Goal: Task Accomplishment & Management: Complete application form

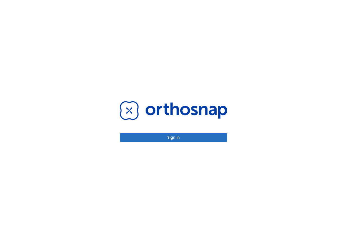
click at [212, 137] on button "Sign in" at bounding box center [173, 137] width 107 height 9
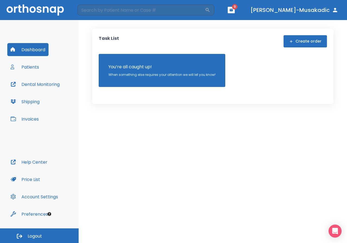
click at [310, 36] on button "Create order" at bounding box center [305, 41] width 43 height 12
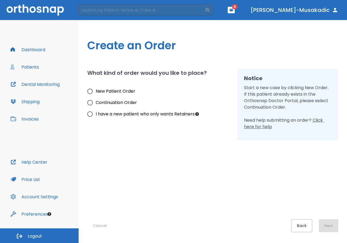
click at [113, 92] on span "New Patient Order" at bounding box center [116, 91] width 40 height 7
click at [96, 92] on input "New Patient Order" at bounding box center [89, 91] width 11 height 11
radio input "true"
click at [113, 92] on span "New Patient Order" at bounding box center [116, 91] width 40 height 7
click at [96, 92] on input "New Patient Order" at bounding box center [89, 91] width 11 height 11
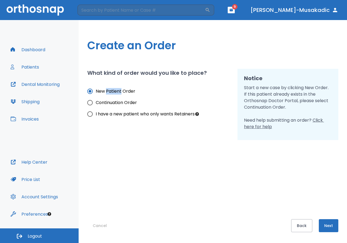
click at [326, 222] on button "Next" at bounding box center [329, 226] width 20 height 13
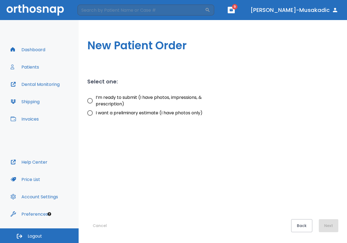
click at [129, 99] on span "I’m ready to submit (I have photos, impressions, & prescription)" at bounding box center [161, 100] width 131 height 13
click at [96, 99] on input "I’m ready to submit (I have photos, impressions, & prescription)" at bounding box center [89, 100] width 11 height 11
radio input "true"
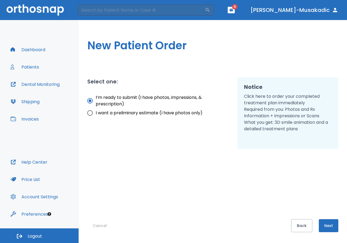
click at [127, 109] on label "I want a preliminary estimate (I have photos only)" at bounding box center [155, 112] width 143 height 11
click at [96, 109] on input "I want a preliminary estimate (I have photos only)" at bounding box center [89, 112] width 11 height 11
radio input "true"
click at [333, 223] on button "Next" at bounding box center [329, 226] width 20 height 13
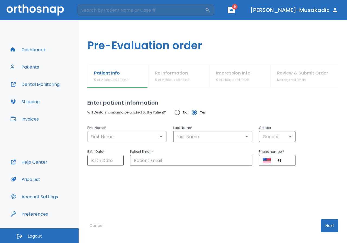
click at [147, 135] on input "text" at bounding box center [127, 137] width 76 height 8
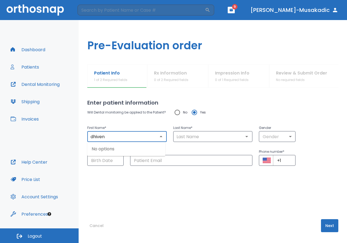
type input "dhiven"
click at [200, 142] on div "Patient Email * ​" at bounding box center [188, 154] width 129 height 24
click at [200, 142] on div "Will Dental monitoring be applied to the Patient? No Yes First Name * dhiven ​ …" at bounding box center [212, 136] width 251 height 59
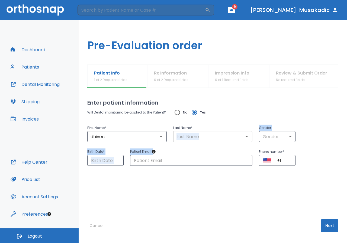
click at [201, 140] on input "text" at bounding box center [213, 137] width 76 height 8
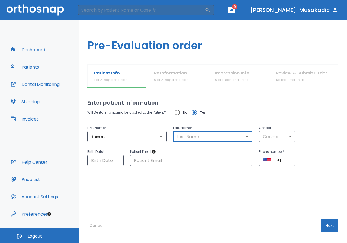
click at [201, 140] on input "text" at bounding box center [213, 137] width 76 height 8
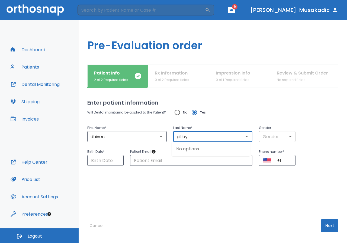
type input "pillay"
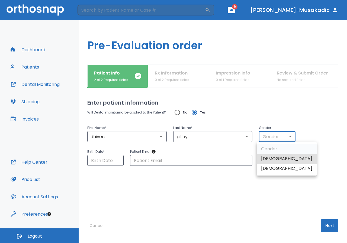
click at [275, 134] on body "​ 9 [PERSON_NAME]-Musakadic Dashboard Patients Dental Monitoring Shipping Invoi…" at bounding box center [173, 121] width 347 height 243
click at [277, 160] on li "[DEMOGRAPHIC_DATA]" at bounding box center [287, 159] width 60 height 10
type input "1"
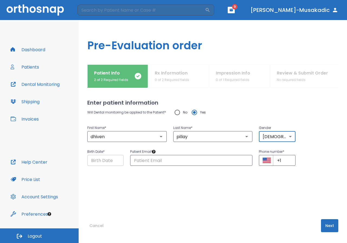
click at [111, 157] on input "Choose date" at bounding box center [105, 160] width 36 height 11
click at [115, 162] on input "[DATE]" at bounding box center [105, 160] width 36 height 11
click at [115, 162] on div "Select date Tue, Aug [DATE] S M T W T F S 1 2 3 4 5 6 7 8 9 10 11 12 13 14 15 1…" at bounding box center [173, 121] width 347 height 243
click at [115, 162] on input "[DATE]" at bounding box center [105, 160] width 36 height 11
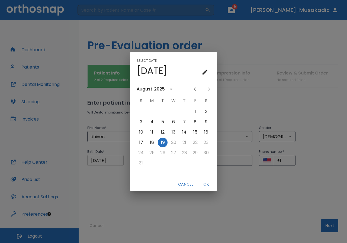
click at [115, 162] on div "Select date Tue, Aug [DATE] S M T W T F S 1 2 3 4 5 6 7 8 9 10 11 12 13 14 15 1…" at bounding box center [173, 121] width 347 height 243
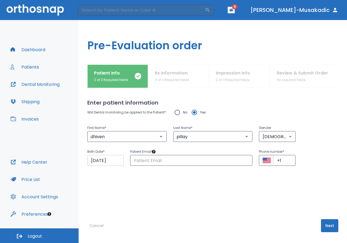
click at [107, 159] on input "[DATE]" at bounding box center [105, 160] width 36 height 11
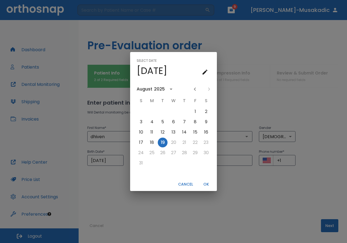
click at [112, 192] on div "Select date Tue, Aug [DATE] S M T W T F S 1 2 3 4 5 6 7 8 9 10 11 12 13 14 15 1…" at bounding box center [173, 121] width 347 height 243
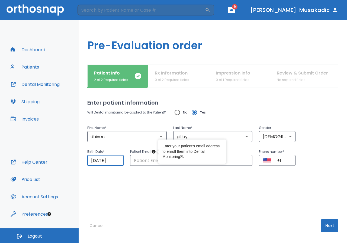
click at [99, 158] on input "[DATE]" at bounding box center [105, 160] width 36 height 11
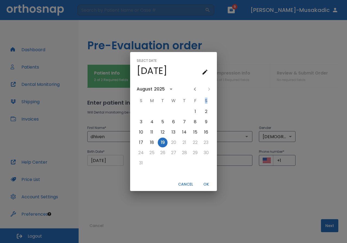
click at [99, 158] on div "Select date Tue, Aug [DATE] S M T W T F S 1 2 3 4 5 6 7 8 9 10 11 12 13 14 15 1…" at bounding box center [173, 121] width 347 height 243
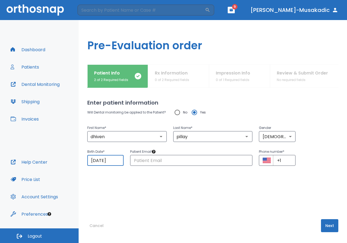
click at [112, 165] on input "[DATE]" at bounding box center [105, 160] width 36 height 11
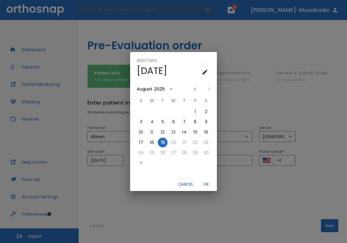
click at [209, 73] on button "calendar view is open, go to text input view" at bounding box center [205, 72] width 11 height 11
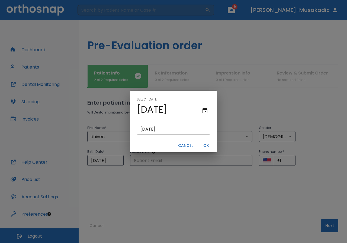
click at [172, 129] on input "[DATE]" at bounding box center [174, 129] width 74 height 11
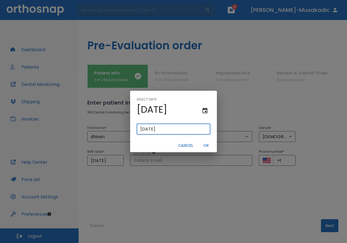
click at [172, 129] on input "[DATE]" at bounding box center [174, 129] width 74 height 11
paste input "[DATE]"
type input "[DATE]"
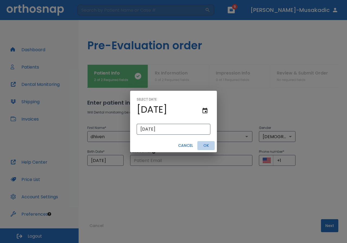
click at [210, 147] on button "OK" at bounding box center [206, 145] width 17 height 9
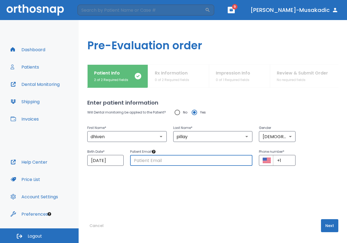
click at [198, 166] on input "text" at bounding box center [191, 160] width 122 height 11
type input "[EMAIL_ADDRESS][DOMAIN_NAME]"
click at [288, 161] on input "+1" at bounding box center [284, 160] width 22 height 11
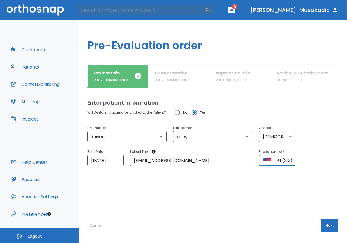
scroll to position [0, 0]
type input "[PHONE_NUMBER]"
click at [331, 229] on button "Next" at bounding box center [329, 226] width 17 height 13
click at [331, 229] on div "Enter patient information Will Dental monitoring be applied to the Patient? No …" at bounding box center [212, 166] width 251 height 156
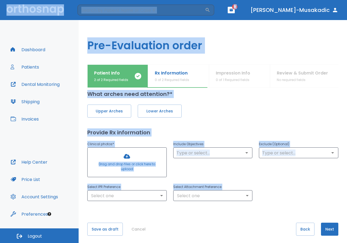
scroll to position [12, 0]
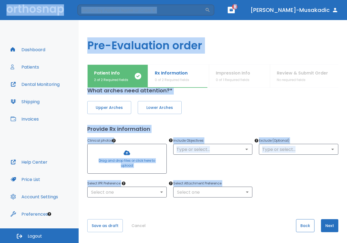
click at [296, 224] on button "Back" at bounding box center [305, 226] width 18 height 13
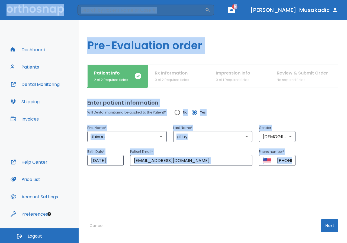
scroll to position [0, 0]
click at [331, 229] on button "Next" at bounding box center [329, 226] width 17 height 13
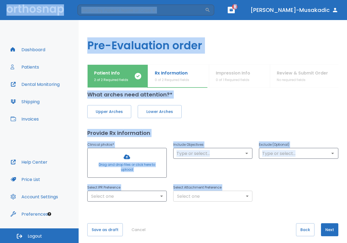
scroll to position [12, 0]
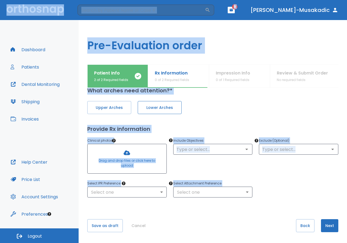
click at [167, 102] on button "Lower Arches" at bounding box center [160, 107] width 44 height 13
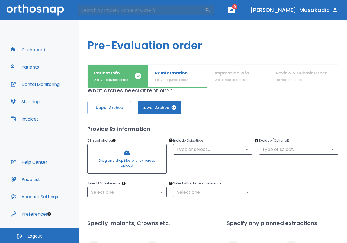
click at [118, 158] on div at bounding box center [127, 158] width 79 height 29
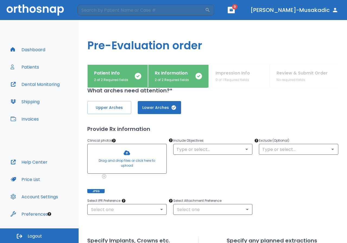
click at [127, 159] on div at bounding box center [127, 158] width 79 height 29
click at [141, 157] on div at bounding box center [127, 158] width 79 height 29
click at [126, 163] on div at bounding box center [127, 158] width 79 height 29
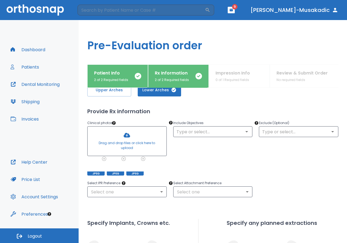
scroll to position [39, 0]
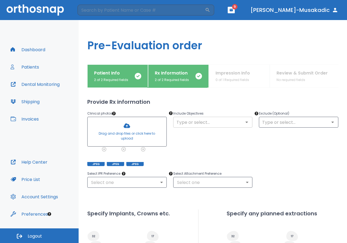
click at [229, 124] on input "text" at bounding box center [213, 123] width 76 height 8
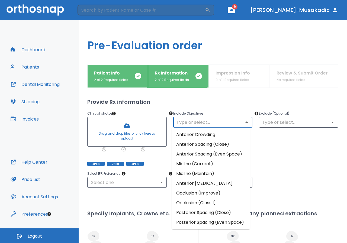
click at [198, 134] on li "Anterior Crowding" at bounding box center [211, 135] width 78 height 10
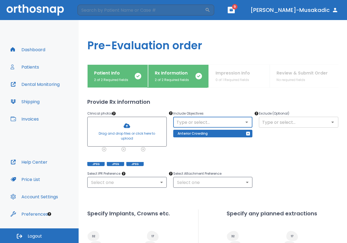
click at [274, 123] on input "text" at bounding box center [299, 123] width 76 height 8
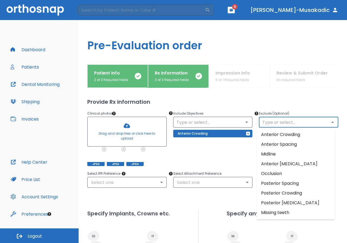
click at [222, 159] on div "Include Objectives ​ Anterior Crowding" at bounding box center [210, 135] width 86 height 62
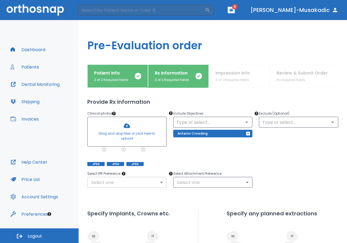
click at [128, 184] on body "​ 9 [PERSON_NAME]-Musakadic Dashboard Patients Dental Monitoring Shipping Invoi…" at bounding box center [173, 121] width 347 height 243
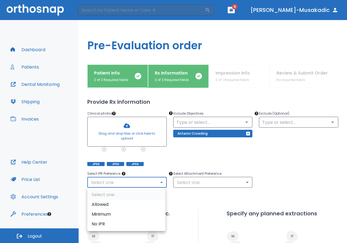
click at [127, 204] on li "Allowed" at bounding box center [126, 205] width 78 height 10
type input "1"
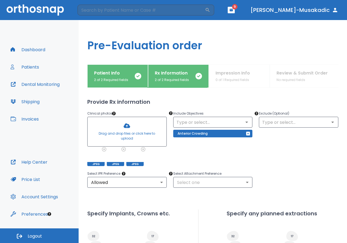
click at [127, 200] on li "Allowed" at bounding box center [126, 197] width 59 height 5
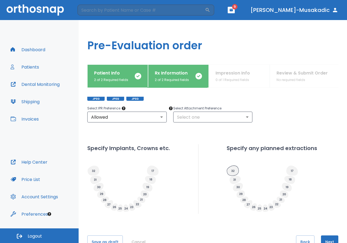
scroll to position [121, 0]
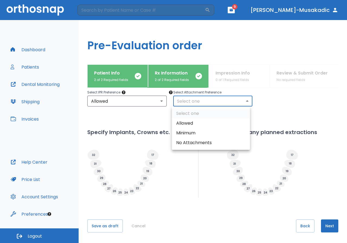
click at [224, 100] on body "​ 9 [PERSON_NAME]-Musakadic Dashboard Patients Dental Monitoring Shipping Invoi…" at bounding box center [173, 121] width 347 height 243
click at [213, 123] on li "Allowed" at bounding box center [211, 124] width 78 height 10
type input "1"
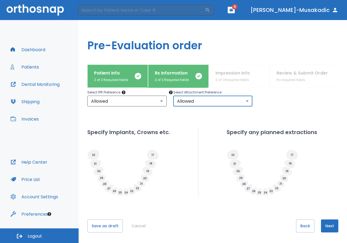
scroll to position [121, 0]
click at [334, 230] on button "Next" at bounding box center [329, 226] width 17 height 13
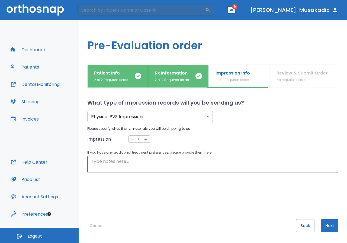
scroll to position [0, 0]
click at [145, 122] on div "Physical PVS Impressions physical ​ Please specify what, if any, materials you …" at bounding box center [206, 133] width 264 height 79
click at [145, 120] on body "​ 9 [PERSON_NAME]-Musakadic Dashboard Patients Dental Monitoring Shipping Invoi…" at bounding box center [173, 121] width 347 height 243
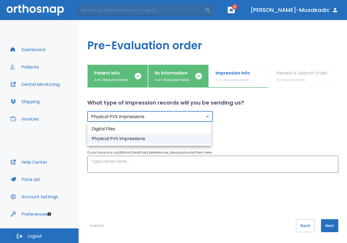
click at [153, 194] on div at bounding box center [173, 121] width 347 height 243
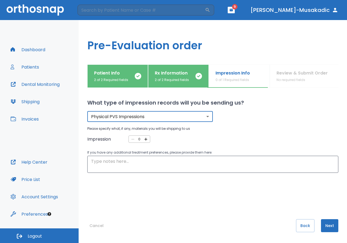
drag, startPoint x: 319, startPoint y: 229, endPoint x: 334, endPoint y: 230, distance: 14.7
click at [321, 229] on button "Next" at bounding box center [329, 226] width 17 height 13
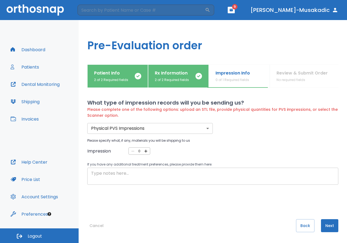
click at [130, 171] on textarea at bounding box center [213, 176] width 244 height 12
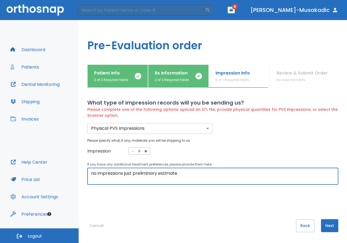
type textarea "no impressions just preliminary estimate"
click at [327, 226] on button "Next" at bounding box center [329, 226] width 17 height 13
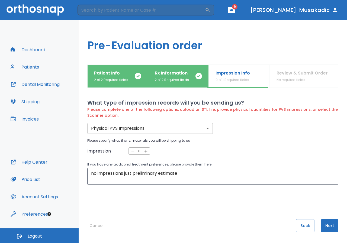
click at [172, 129] on body "​ 9 [PERSON_NAME]-Musakadic Dashboard Patients Dental Monitoring Shipping Invoi…" at bounding box center [173, 121] width 347 height 243
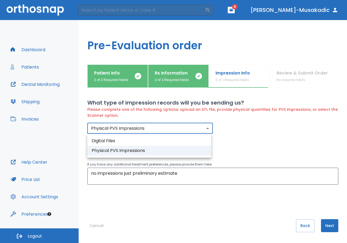
click at [167, 139] on li "Digital Files" at bounding box center [149, 141] width 124 height 10
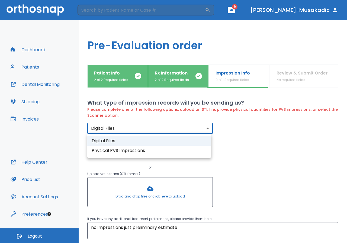
click at [181, 129] on body "​ 9 [PERSON_NAME]-Musakadic Dashboard Patients Dental Monitoring Shipping Invoi…" at bounding box center [173, 121] width 347 height 243
click at [178, 148] on li "Physical PVS Impressions" at bounding box center [149, 151] width 124 height 10
type input "physical"
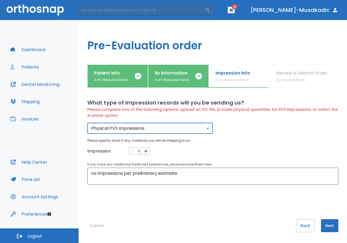
click at [146, 150] on icon "button" at bounding box center [146, 151] width 5 height 5
click at [146, 162] on p "If you have any additional treatment preferences, please provide them here:" at bounding box center [212, 165] width 251 height 7
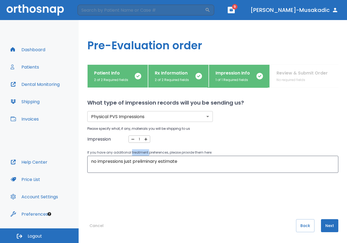
click at [133, 140] on icon "button" at bounding box center [132, 139] width 3 height 1
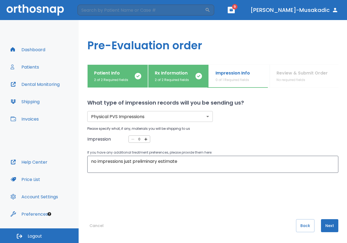
click at [149, 141] on div "0 ​" at bounding box center [140, 139] width 22 height 7
click at [334, 227] on button "Next" at bounding box center [329, 226] width 17 height 13
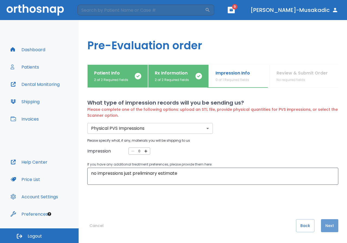
click at [332, 227] on button "Next" at bounding box center [329, 226] width 17 height 13
click at [144, 149] on icon "button" at bounding box center [146, 151] width 5 height 5
click at [143, 149] on div "Please complete one of the following options: upload an STL file, provide physi…" at bounding box center [206, 139] width 264 height 91
type input "1"
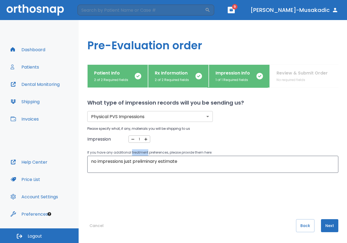
click at [327, 223] on button "Next" at bounding box center [329, 226] width 17 height 13
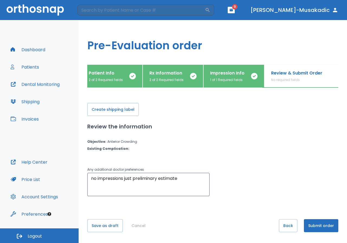
scroll to position [0, 7]
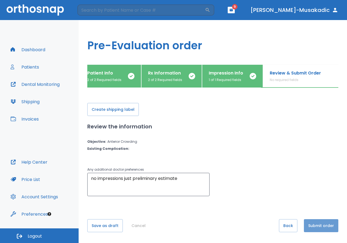
click at [323, 222] on button "Submit order" at bounding box center [321, 226] width 34 height 13
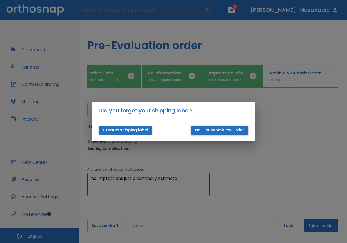
click at [211, 130] on button "No, just submit my Order" at bounding box center [220, 130] width 58 height 9
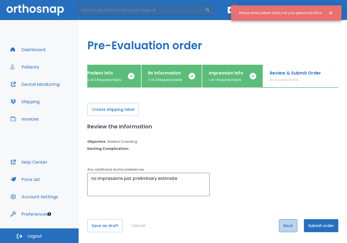
click at [290, 227] on button "Back" at bounding box center [288, 226] width 18 height 13
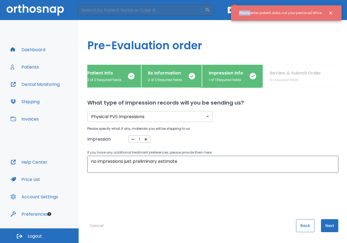
click at [290, 227] on div "Cancel Back Next" at bounding box center [212, 232] width 251 height 24
click at [296, 224] on button "Back" at bounding box center [305, 226] width 18 height 13
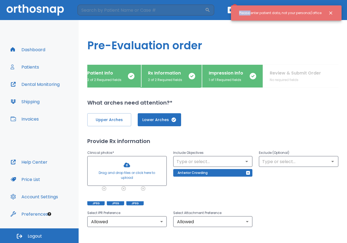
click at [296, 224] on div "Select IPR Preference Allowed 1 ​ Select Attachment Preference Allowed 1 ​" at bounding box center [210, 216] width 258 height 24
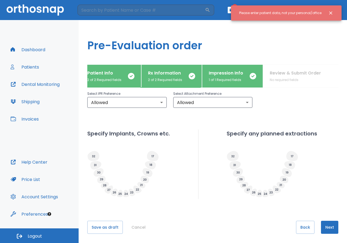
scroll to position [121, 0]
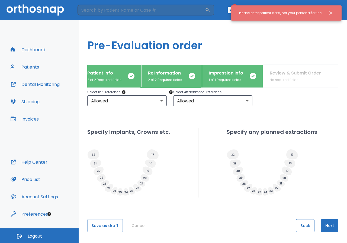
click at [307, 225] on button "Back" at bounding box center [305, 226] width 18 height 13
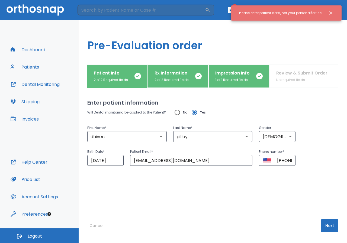
scroll to position [0, 0]
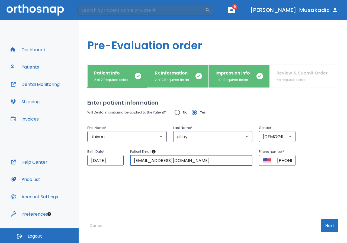
click at [168, 165] on input "[EMAIL_ADDRESS][DOMAIN_NAME]" at bounding box center [191, 160] width 122 height 11
paste input "[EMAIL_ADDRESS][DOMAIN_NAME]"
click at [322, 223] on button "Next" at bounding box center [329, 226] width 17 height 13
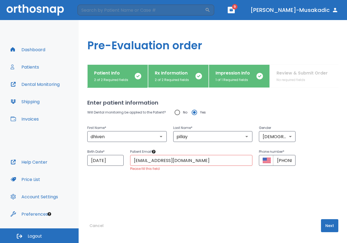
click at [165, 164] on input "[EMAIL_ADDRESS][DOMAIN_NAME]" at bounding box center [191, 160] width 122 height 11
click at [185, 162] on input "[EMAIL_ADDRESS][DOMAIN_NAME]" at bounding box center [191, 160] width 122 height 11
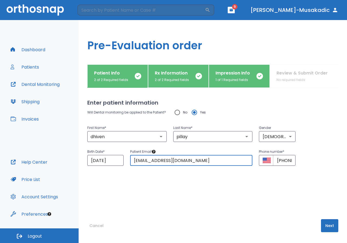
click at [325, 226] on button "Next" at bounding box center [329, 226] width 17 height 13
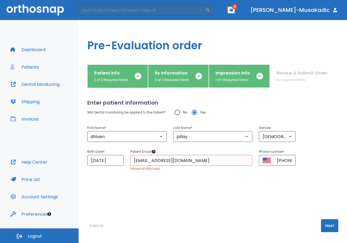
click at [151, 159] on input "[EMAIL_ADDRESS][DOMAIN_NAME]" at bounding box center [191, 160] width 122 height 11
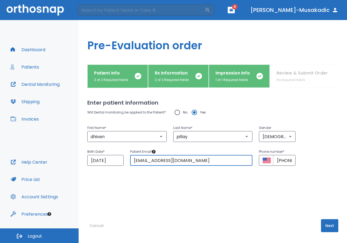
type input "[EMAIL_ADDRESS][DOMAIN_NAME]"
click at [326, 223] on button "Next" at bounding box center [329, 226] width 17 height 13
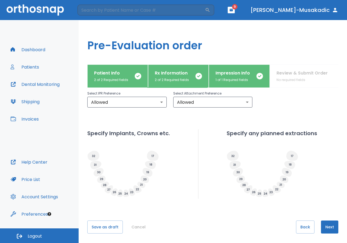
scroll to position [121, 0]
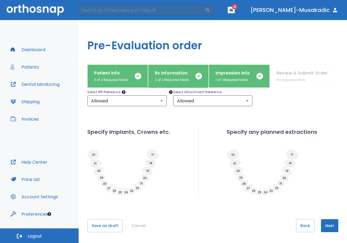
click at [334, 226] on button "Next" at bounding box center [329, 226] width 17 height 13
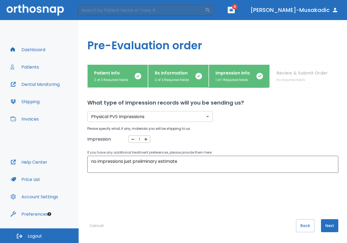
scroll to position [0, 0]
click at [325, 224] on button "Next" at bounding box center [329, 226] width 17 height 13
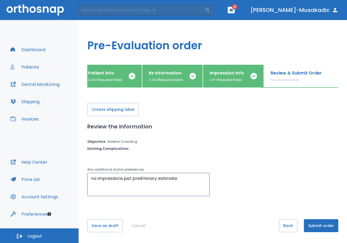
scroll to position [0, 7]
click at [327, 223] on button "Submit order" at bounding box center [321, 226] width 34 height 13
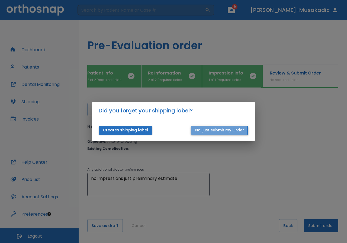
click at [213, 130] on button "No, just submit my Order" at bounding box center [220, 130] width 58 height 9
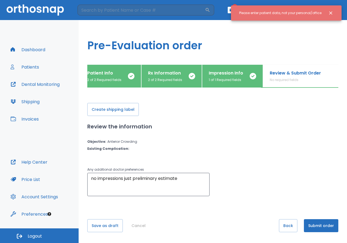
click at [280, 9] on div "Please enter patient data, not your personal/office" at bounding box center [280, 12] width 83 height 9
click at [287, 227] on button "Back" at bounding box center [288, 226] width 18 height 13
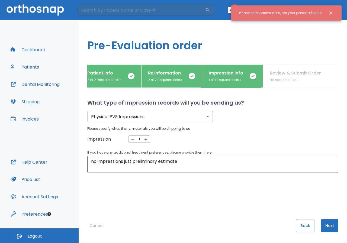
click at [287, 227] on div "Cancel Back Next" at bounding box center [212, 232] width 251 height 24
click at [301, 223] on button "Back" at bounding box center [305, 226] width 18 height 13
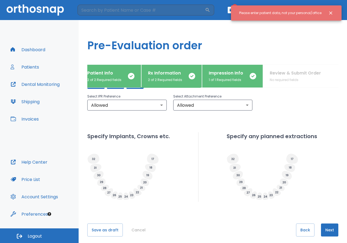
scroll to position [121, 0]
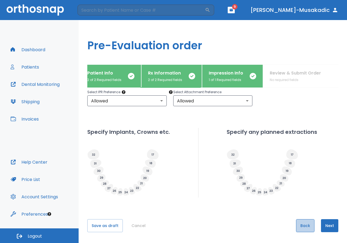
click at [301, 223] on button "Back" at bounding box center [305, 226] width 18 height 13
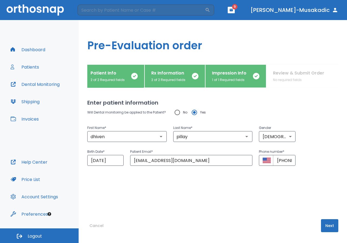
scroll to position [0, 0]
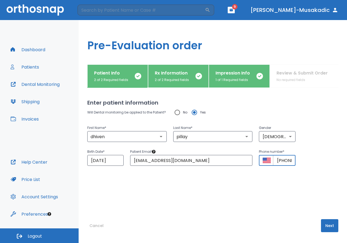
click at [287, 157] on input "[PHONE_NUMBER]" at bounding box center [284, 160] width 22 height 11
paste input "64 675-261-32"
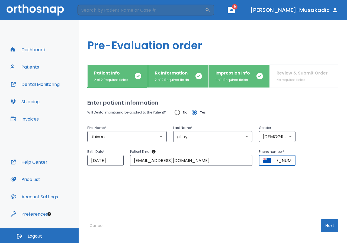
type input "[PHONE_NUMBER]"
click at [327, 226] on button "Next" at bounding box center [329, 226] width 17 height 13
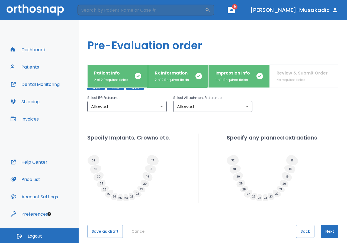
scroll to position [121, 0]
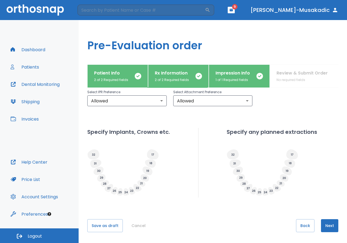
click at [329, 220] on button "Next" at bounding box center [329, 226] width 17 height 13
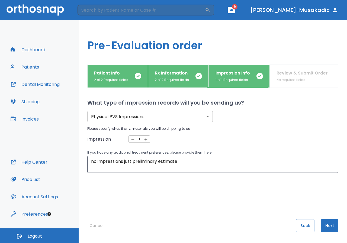
scroll to position [0, 0]
click at [329, 220] on button "Next" at bounding box center [329, 226] width 17 height 13
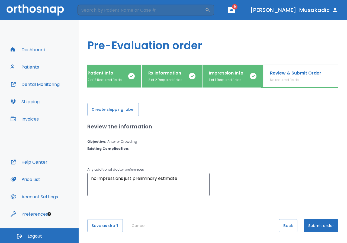
scroll to position [0, 7]
click at [327, 222] on button "Submit order" at bounding box center [321, 226] width 34 height 13
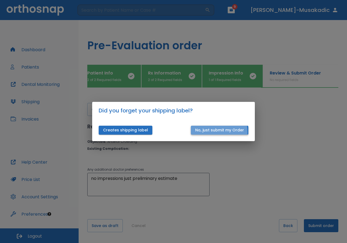
click at [203, 133] on button "No, just submit my Order" at bounding box center [220, 130] width 58 height 9
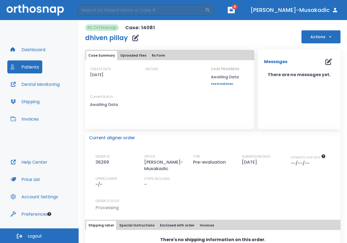
drag, startPoint x: 251, startPoint y: 7, endPoint x: 243, endPoint y: 12, distance: 9.8
click at [238, 7] on span "9" at bounding box center [234, 6] width 5 height 5
click at [30, 79] on button "Dental Monitoring" at bounding box center [35, 84] width 56 height 13
